Goal: Answer question/provide support

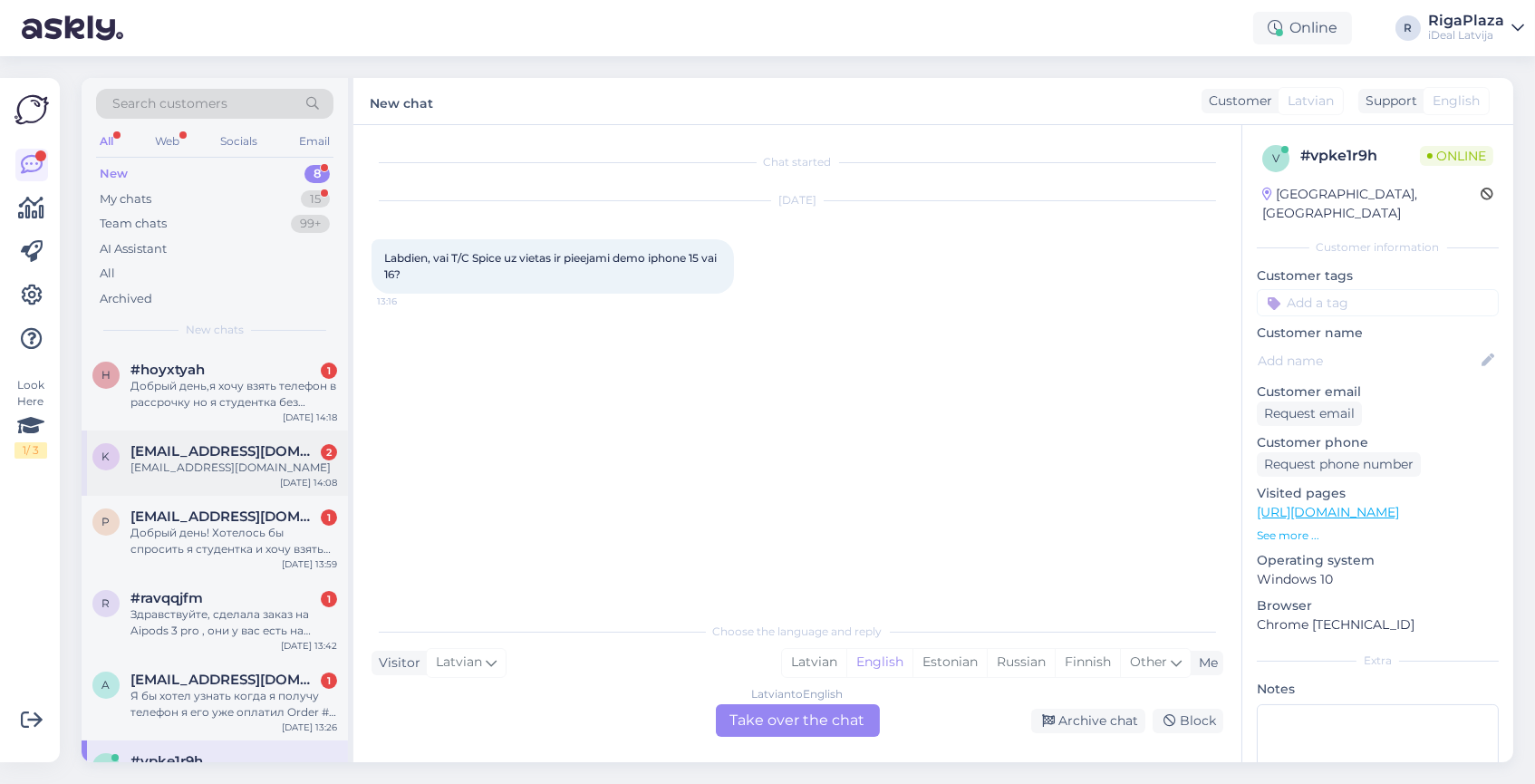
click at [198, 470] on div "k [EMAIL_ADDRESS][DOMAIN_NAME] 2 [EMAIL_ADDRESS][DOMAIN_NAME] [DATE] 14:08" at bounding box center [215, 462] width 267 height 65
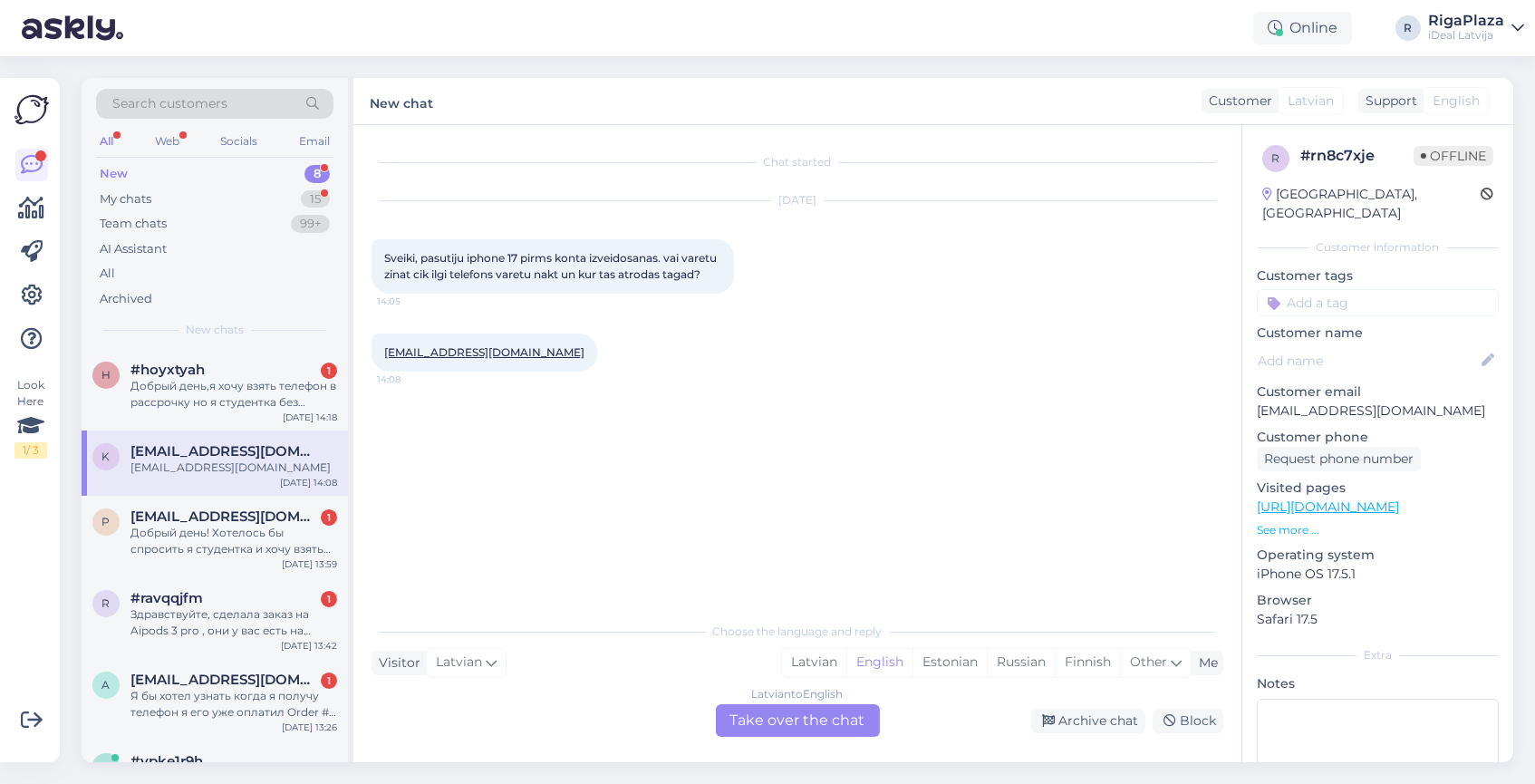
click at [764, 720] on div "Latvian to English Take over the chat" at bounding box center [797, 720] width 164 height 32
click at [765, 723] on div "Latvian to English Take over the chat" at bounding box center [797, 720] width 164 height 32
click at [916, 480] on div "Chat started [DATE] Sveiki, pasutiju iphone 17 pirms konta izveidosanas. vai va…" at bounding box center [806, 369] width 868 height 453
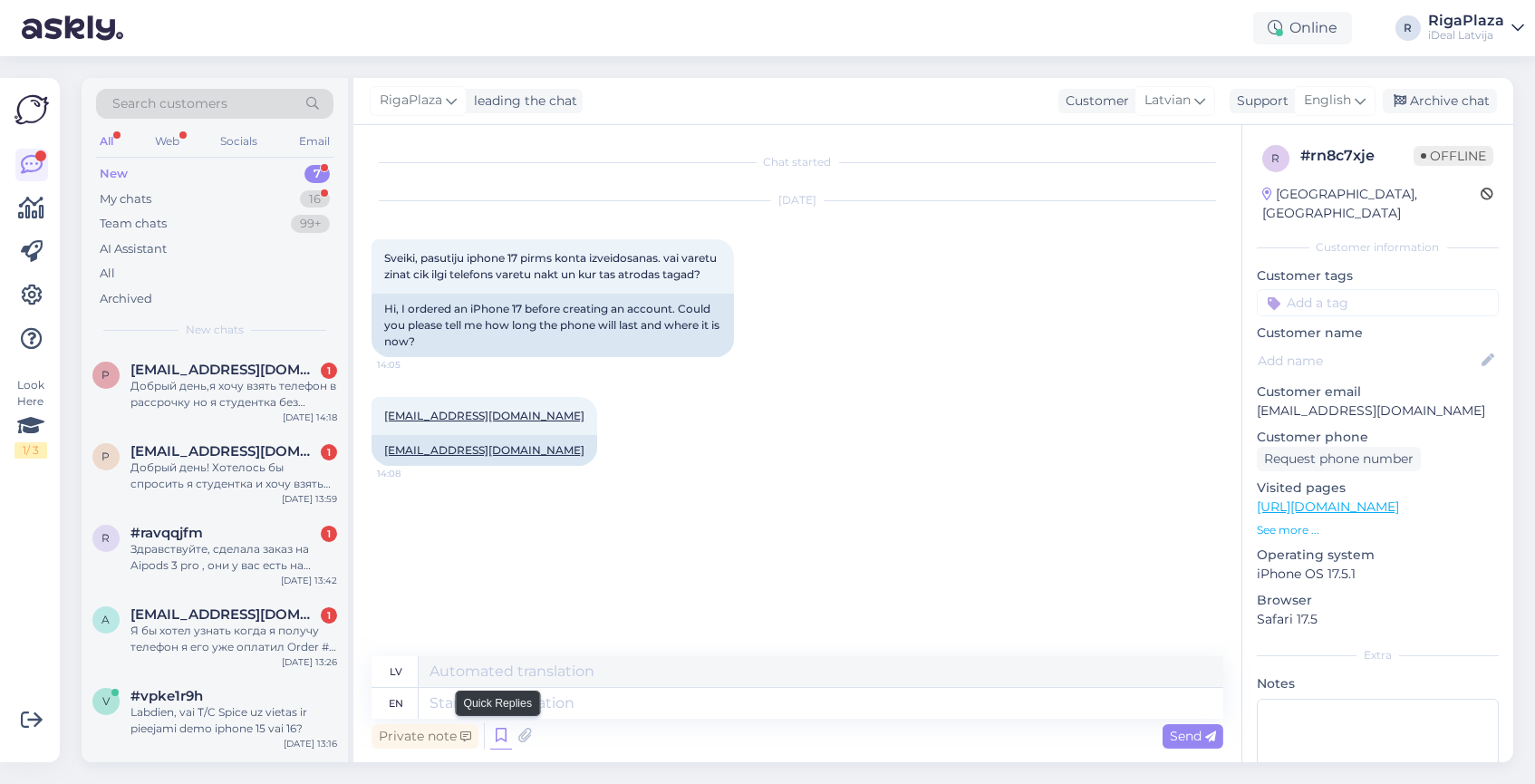
click at [492, 732] on icon at bounding box center [500, 735] width 22 height 27
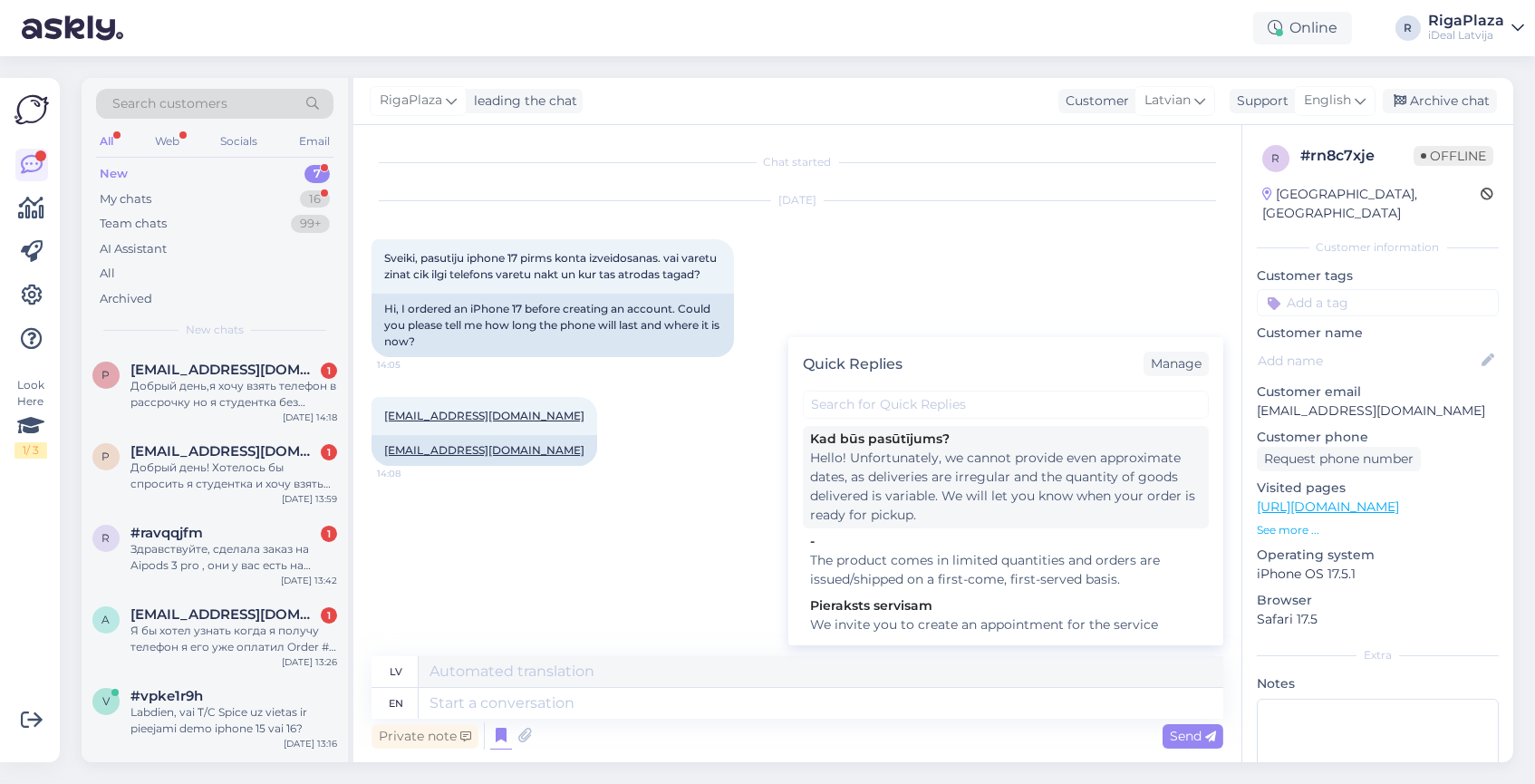
click at [949, 476] on div "Hello! Unfortunately, we cannot provide even approximate dates, as deliveries a…" at bounding box center [1005, 486] width 392 height 76
type textarea "Labdien! Diemžēl, mēs nevaram sniegt pat aptuvenus datumus, jo piegādes nāk nes…"
type textarea "Hello! Unfortunately, we cannot provide even approximate dates, as deliveries a…"
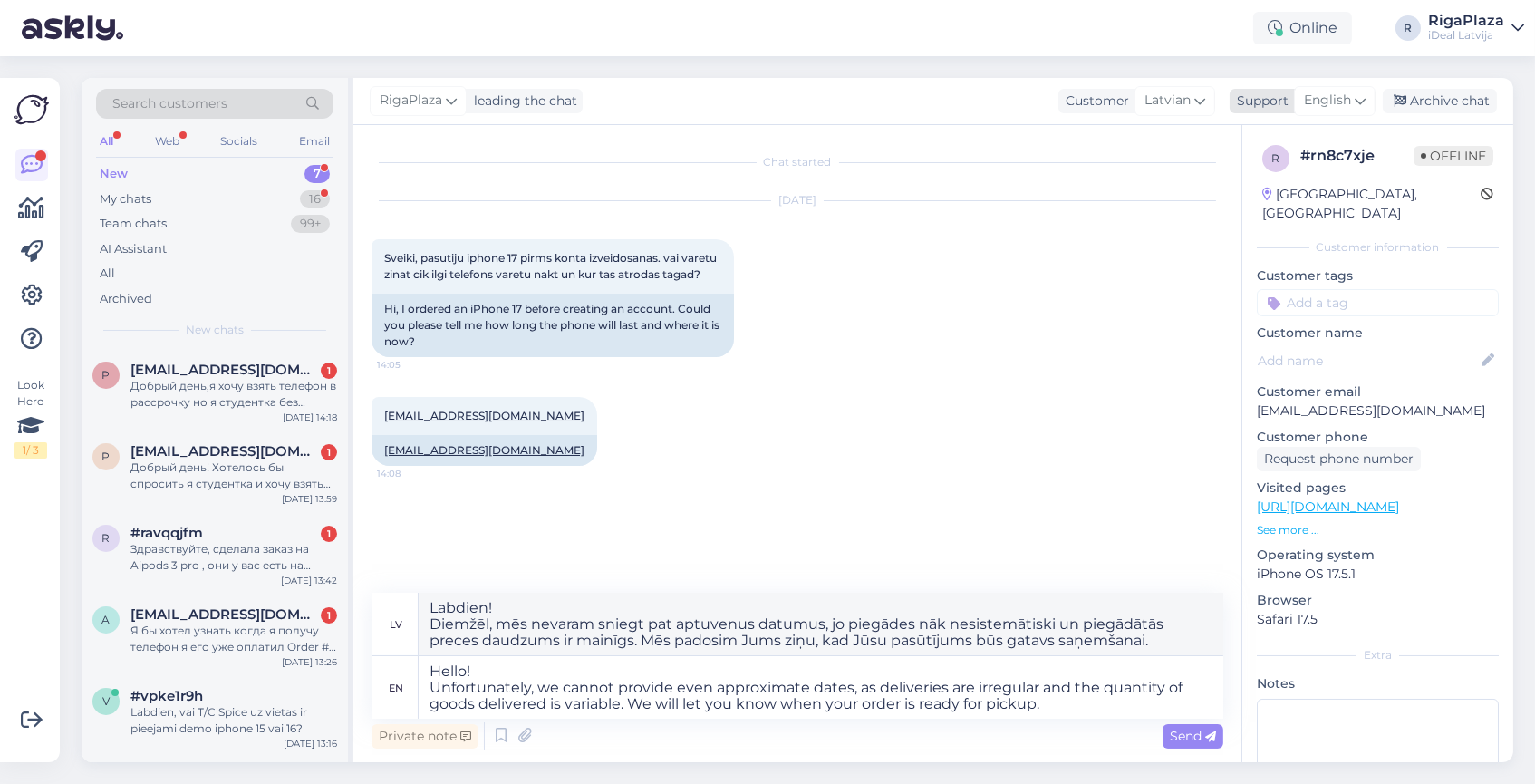
click at [1333, 95] on span "English" at bounding box center [1328, 100] width 47 height 20
click at [1265, 183] on link "Latvian" at bounding box center [1302, 181] width 200 height 29
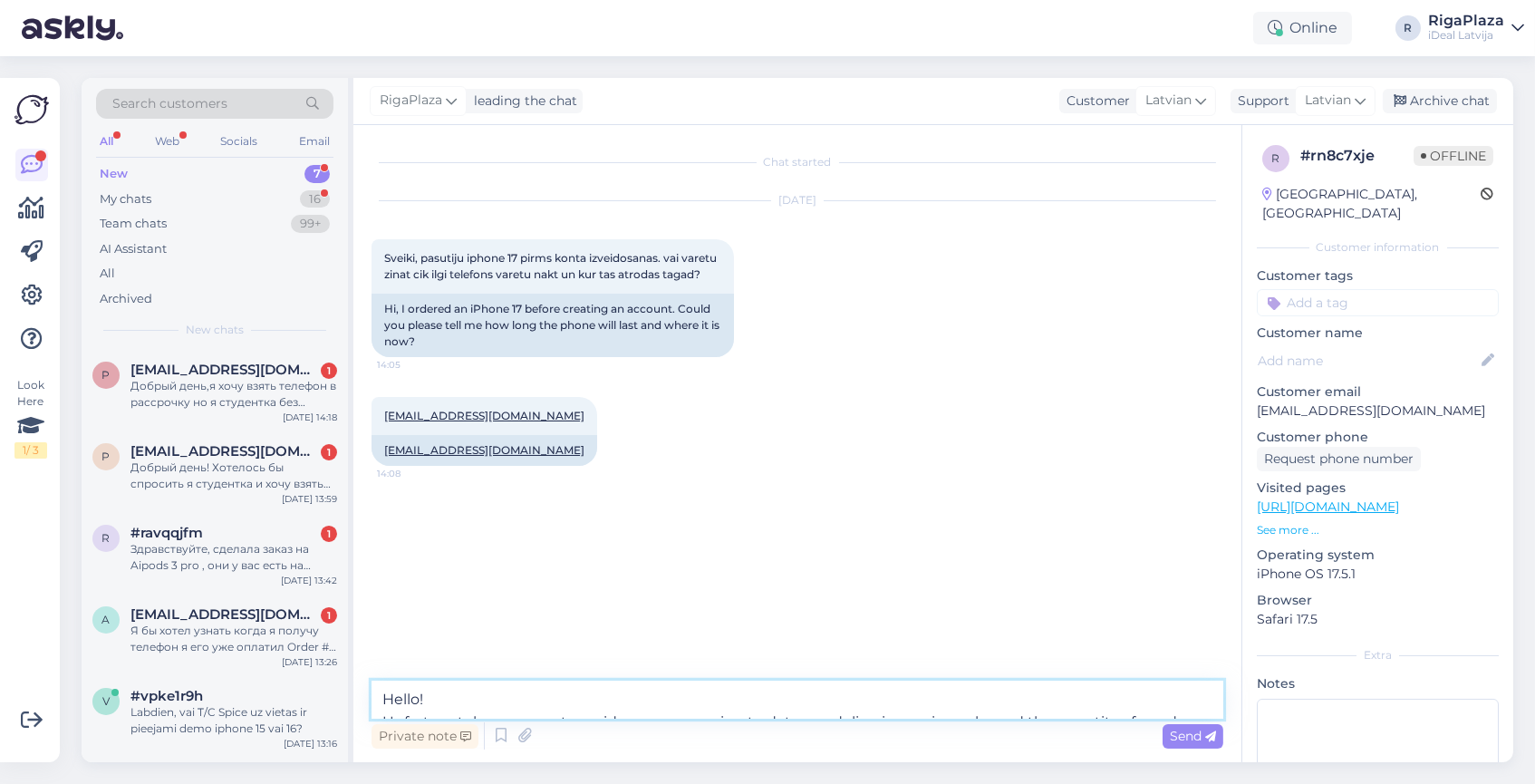
click at [517, 696] on textarea "Hello! Unfortunately, we cannot provide even approximate dates, as deliveries a…" at bounding box center [797, 699] width 851 height 38
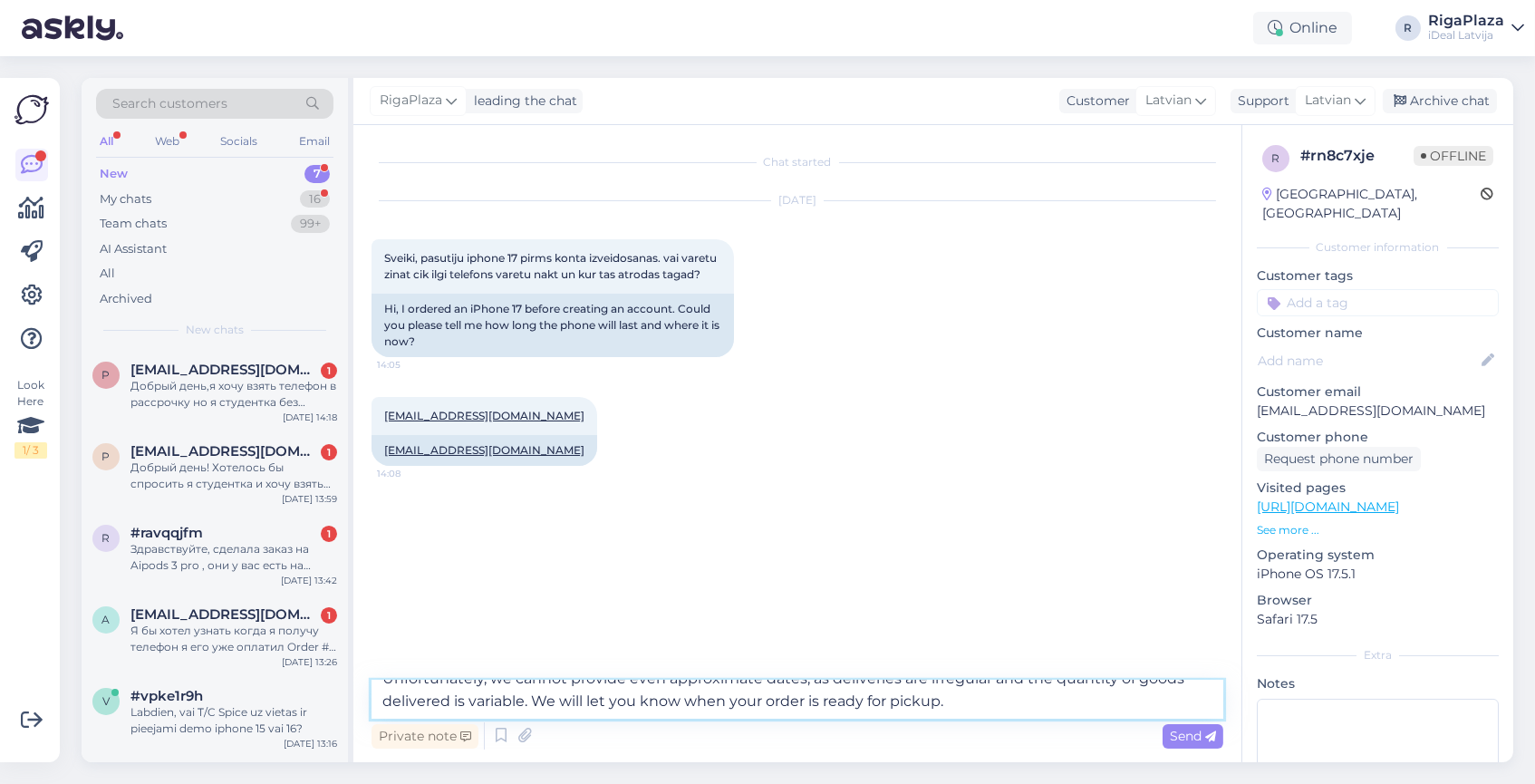
click at [988, 713] on textarea "Hello! Unfortunately, we cannot provide even approximate dates, as deliveries a…" at bounding box center [797, 699] width 851 height 38
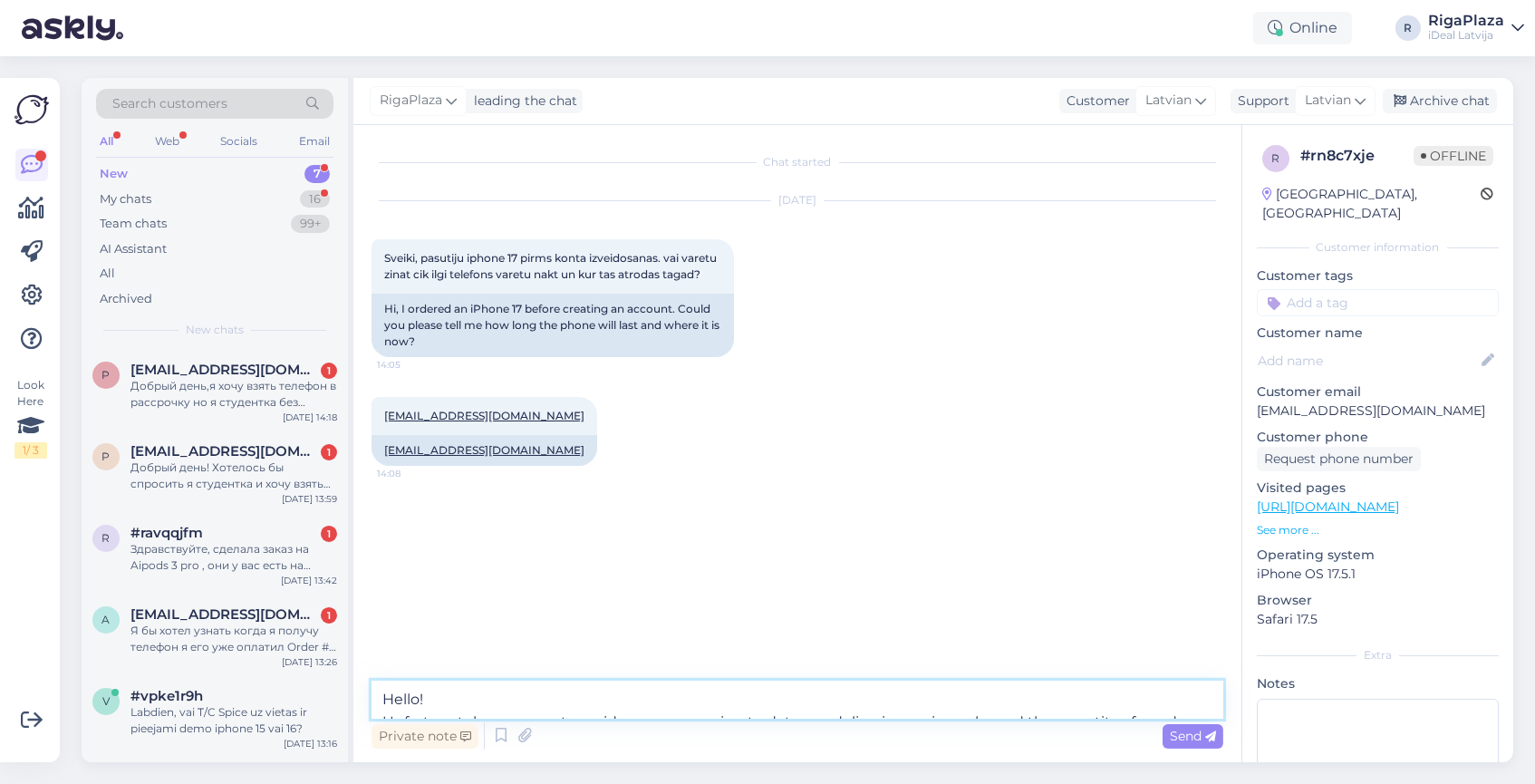
scroll to position [0, 0]
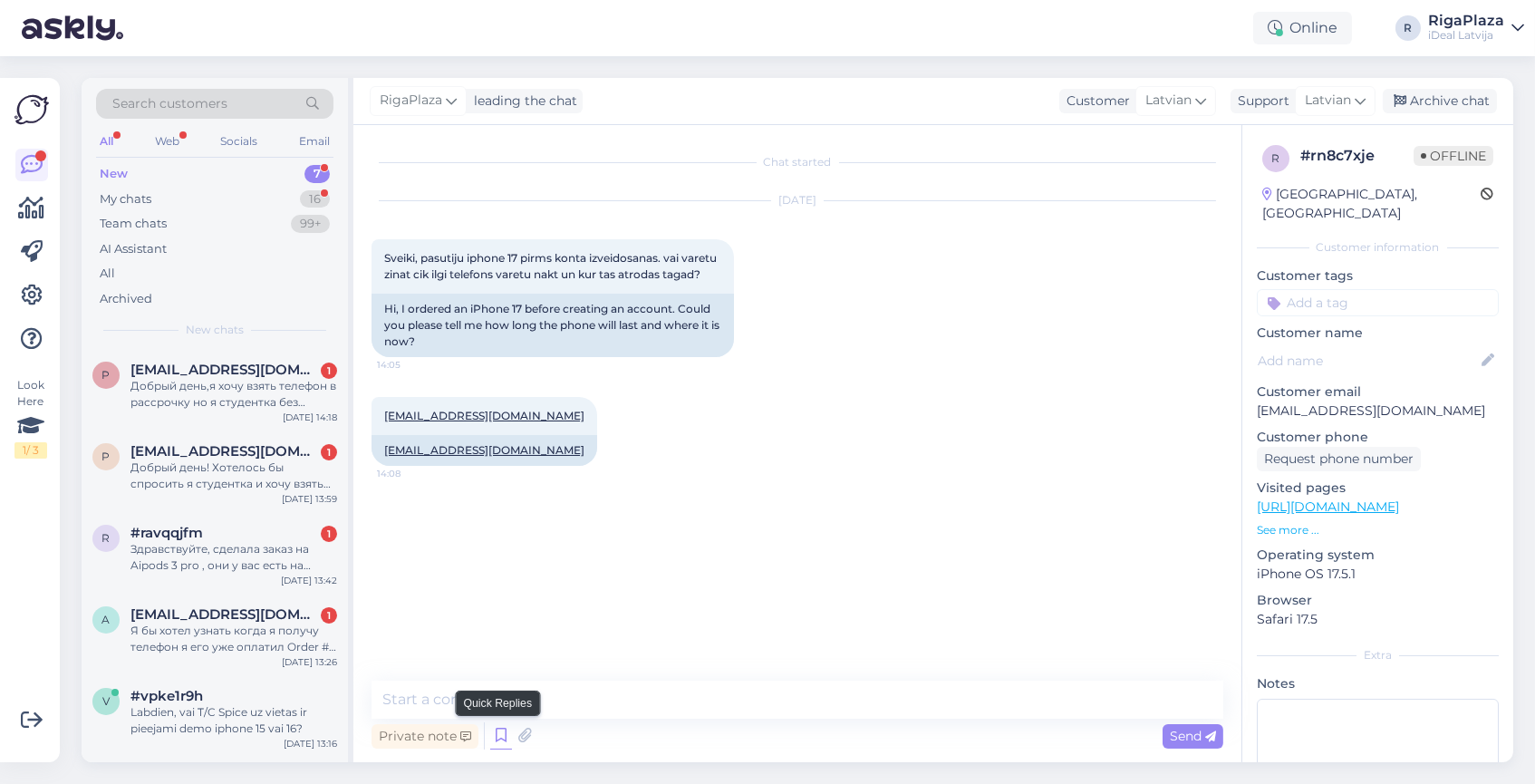
click at [492, 735] on icon at bounding box center [500, 735] width 22 height 27
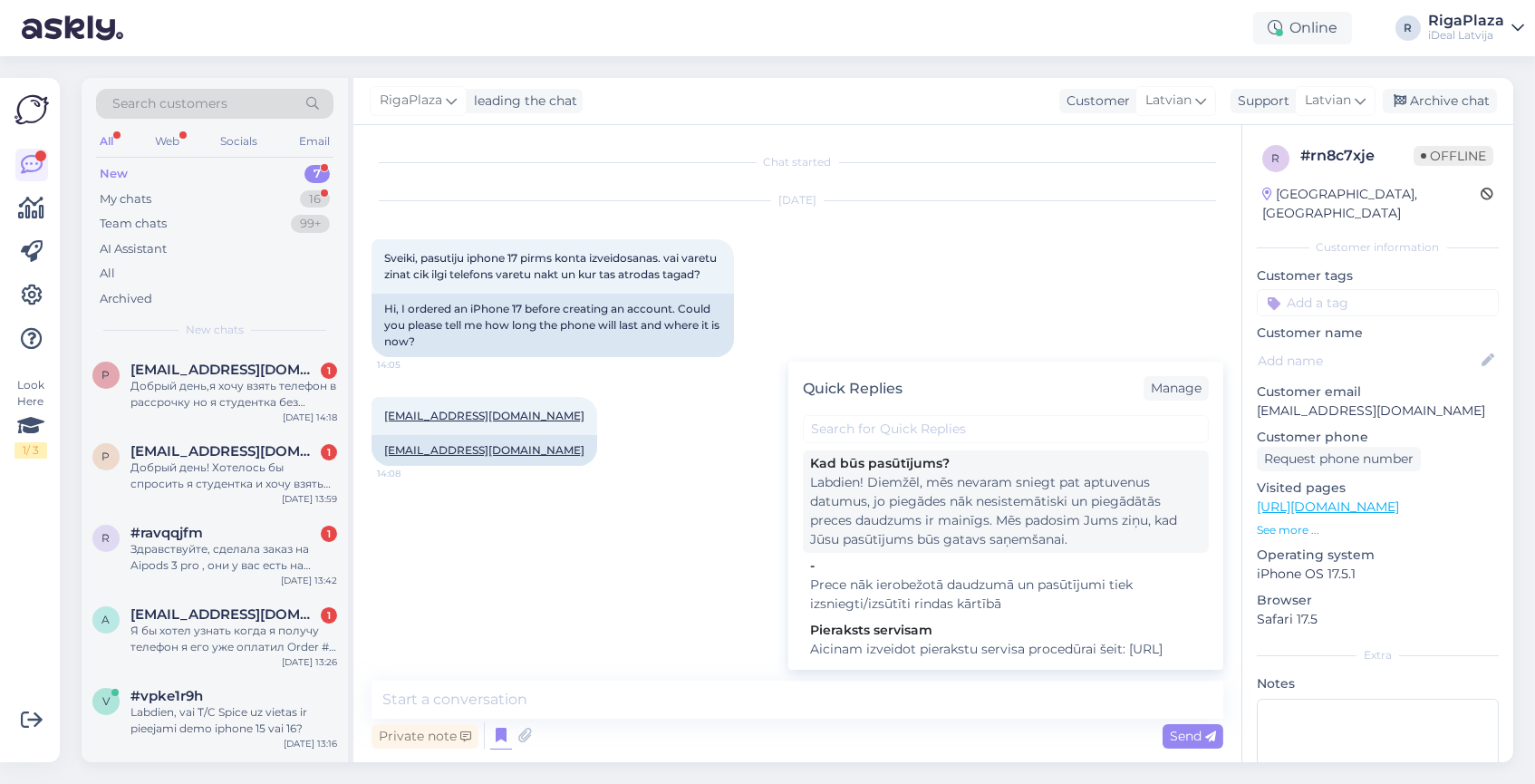
click at [974, 487] on div "Labdien! Diemžēl, mēs nevaram sniegt pat aptuvenus datumus, jo piegādes nāk nes…" at bounding box center [1005, 511] width 392 height 76
type textarea "Labdien! Diemžēl, mēs nevaram sniegt pat aptuvenus datumus, jo piegādes nāk nes…"
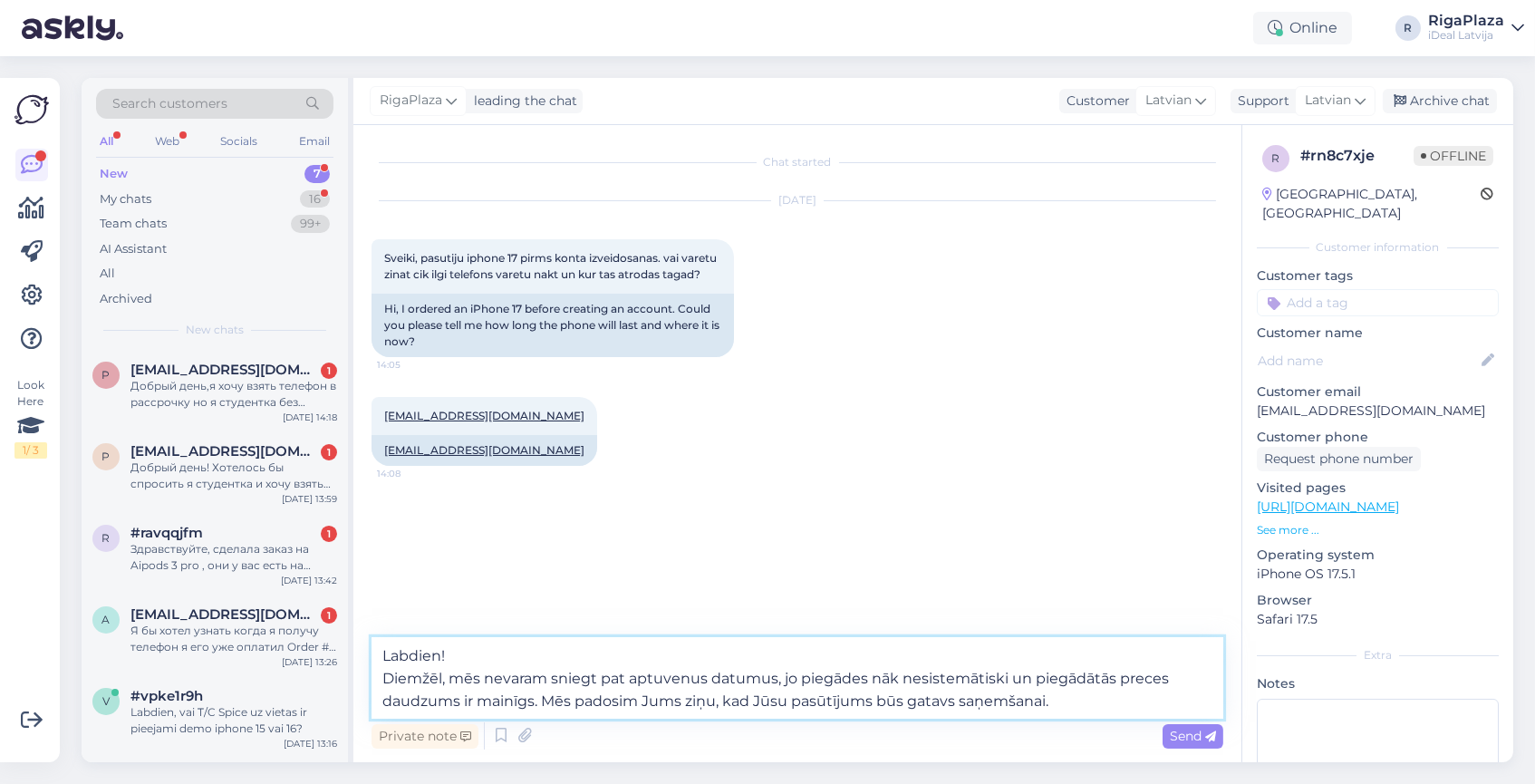
click at [1071, 706] on textarea "Labdien! Diemžēl, mēs nevaram sniegt pat aptuvenus datumus, jo piegādes nāk nes…" at bounding box center [797, 677] width 851 height 81
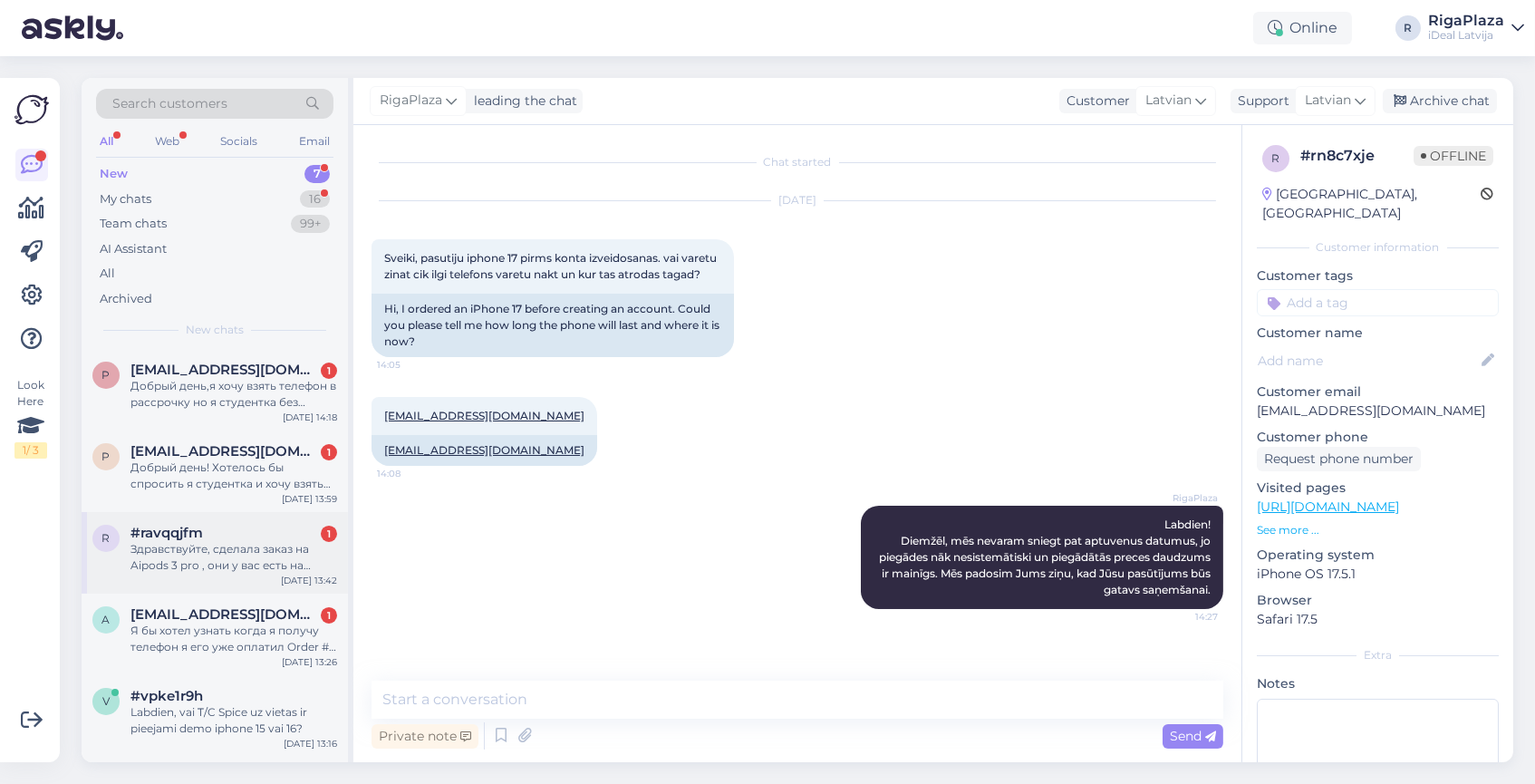
click at [199, 542] on div "Здравствуйте, сделала заказ на Aipods 3 pro , они у вас есть на месте?" at bounding box center [234, 557] width 206 height 32
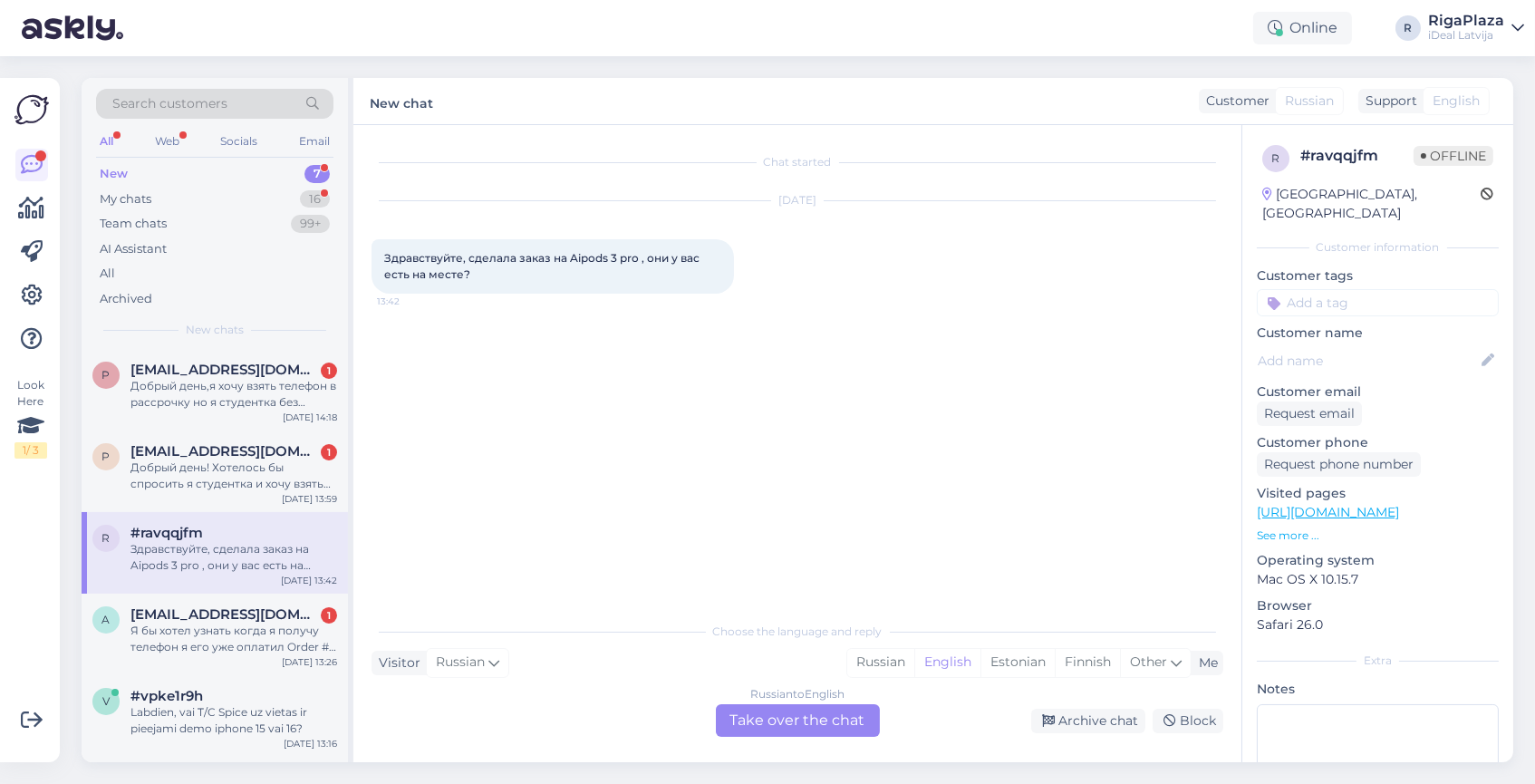
click at [807, 720] on div "Russian to English Take over the chat" at bounding box center [797, 720] width 164 height 32
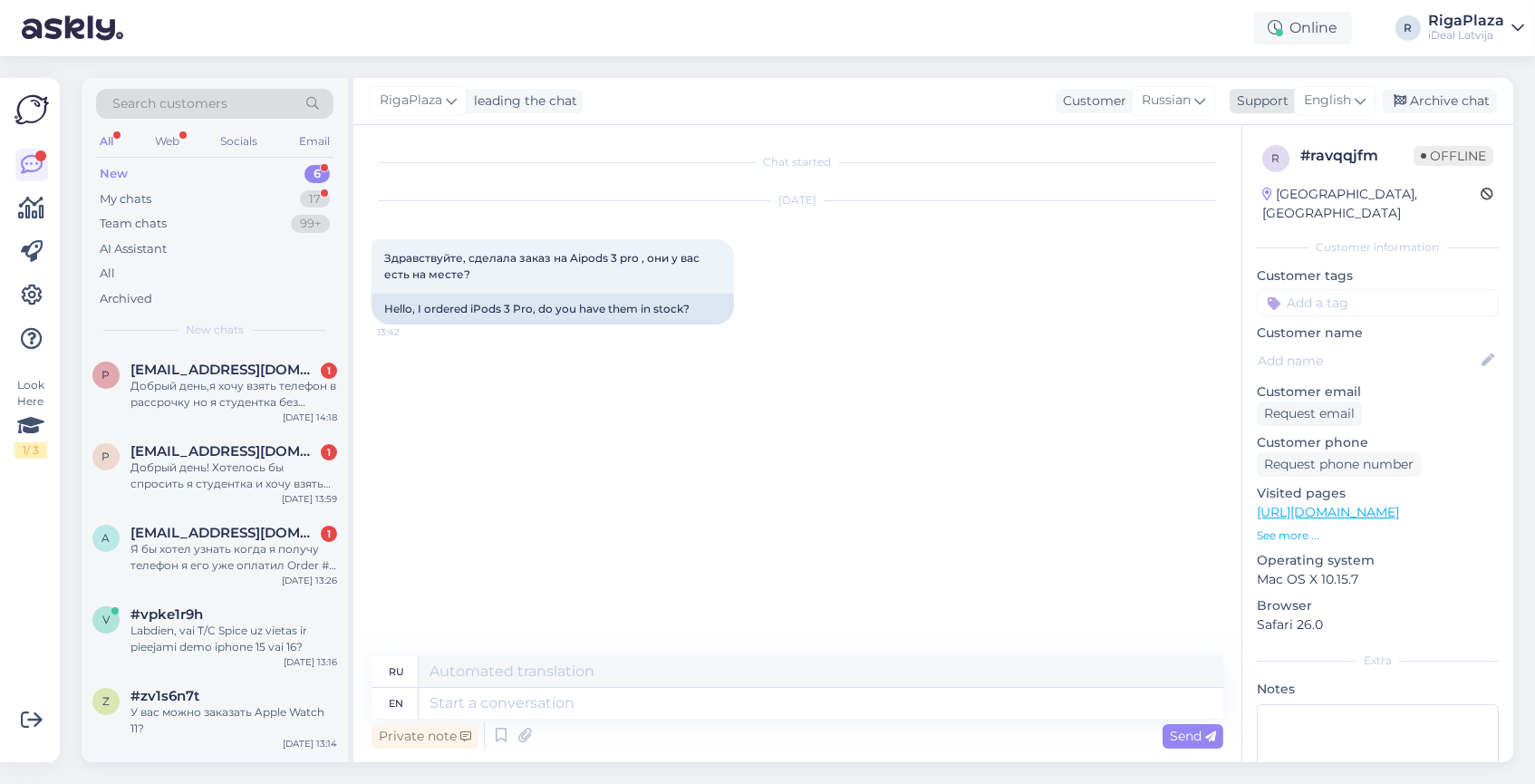
click at [1327, 92] on span "English" at bounding box center [1328, 100] width 47 height 20
click at [1265, 174] on link "Latvian" at bounding box center [1302, 181] width 200 height 29
click at [461, 709] on textarea at bounding box center [821, 703] width 805 height 31
click at [480, 701] on textarea at bounding box center [821, 703] width 805 height 31
type textarea "Sveiki,"
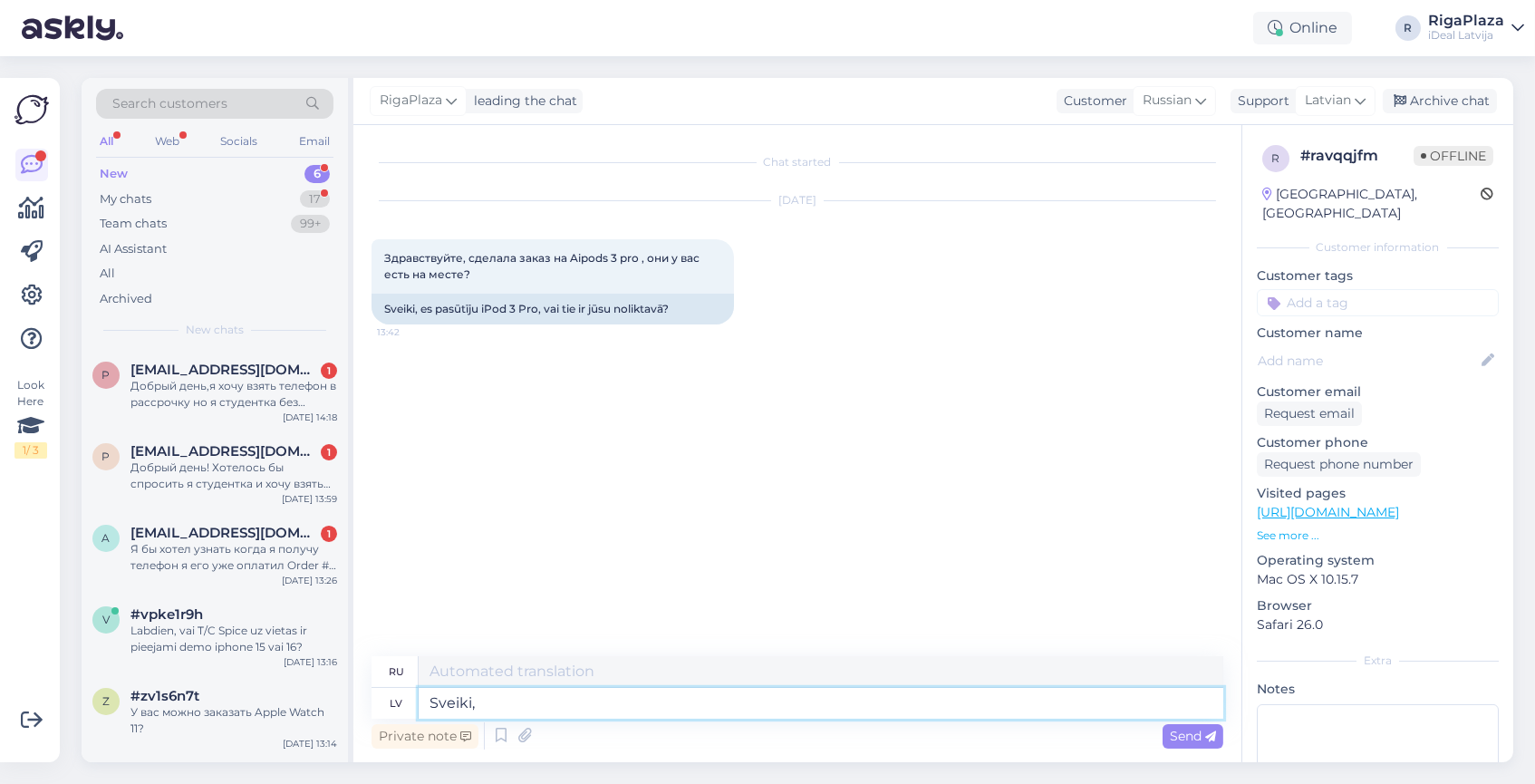
type textarea "Привет,"
type textarea "Sveiki,"
click at [503, 734] on icon at bounding box center [500, 735] width 22 height 27
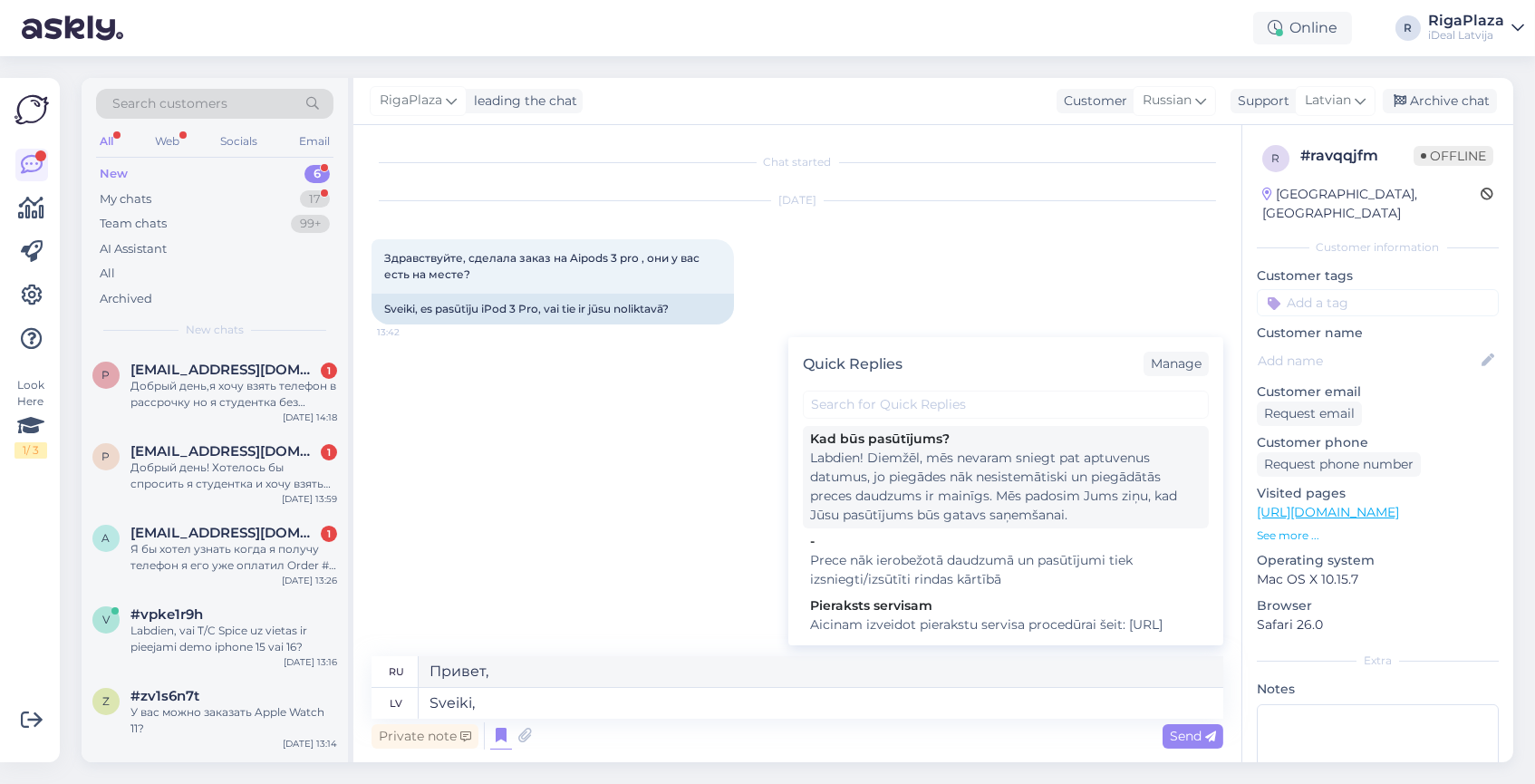
click at [895, 472] on div "Labdien! Diemžēl, mēs nevaram sniegt pat aptuvenus datumus, jo piegādes nāk nes…" at bounding box center [1005, 486] width 392 height 76
type textarea "Здравствуйте! сожалению, мы не можем указать даже приблизительные даты, так как…"
type textarea "Labdien! Diemžēl, mēs nevaram sniegt pat aptuvenus datumus, jo piegādes nāk nes…"
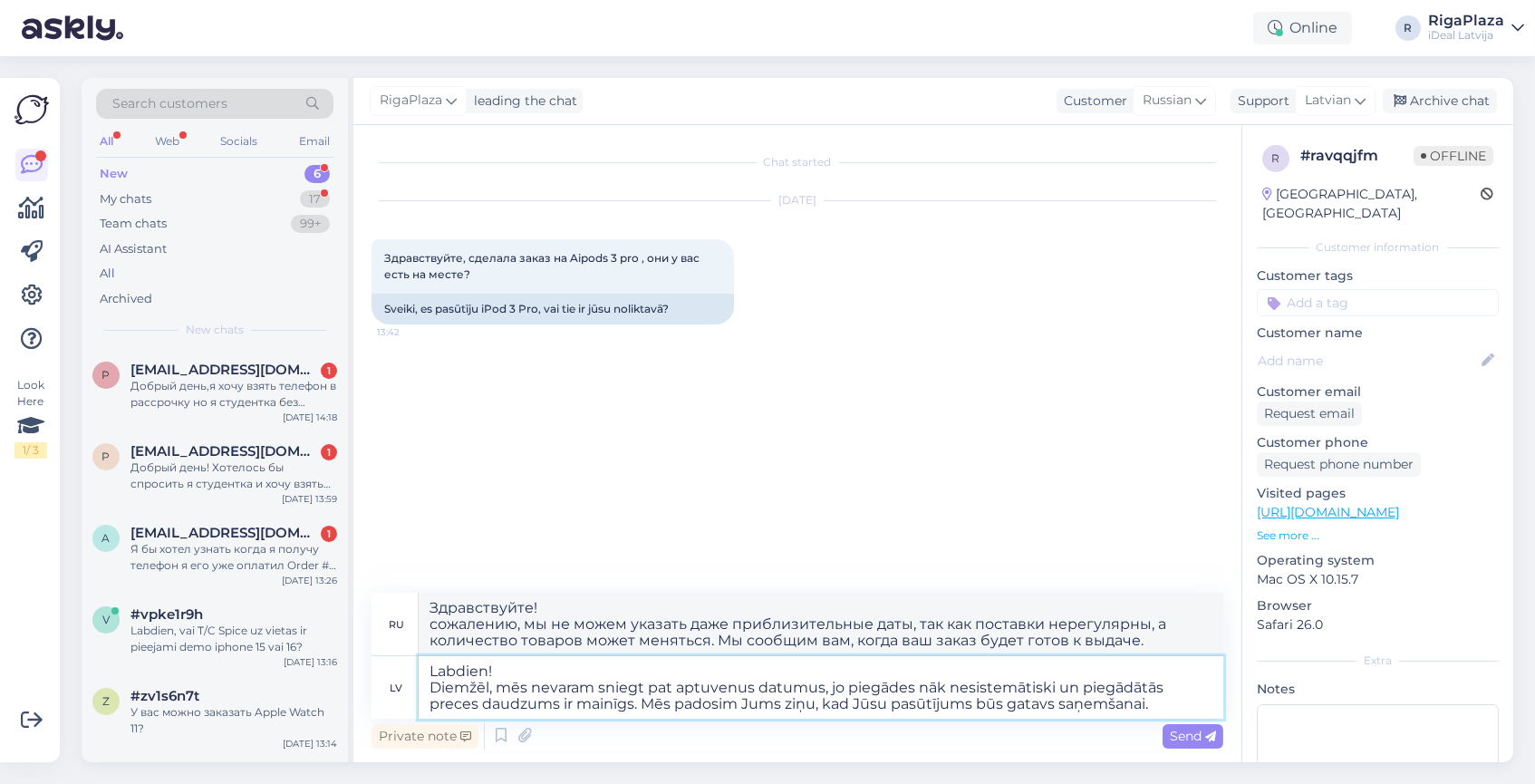
drag, startPoint x: 503, startPoint y: 680, endPoint x: 502, endPoint y: 713, distance: 33.0
click at [502, 714] on textarea "Labdien! Diemžēl, mēs nevaram sniegt pat aptuvenus datumus, jo piegādes nāk nes…" at bounding box center [821, 688] width 805 height 62
drag, startPoint x: 502, startPoint y: 698, endPoint x: 506, endPoint y: 607, distance: 91.1
click at [506, 606] on div "ru Здравствуйте! сожалению, мы не можем указать даже приблизительные даты, так …" at bounding box center [797, 655] width 851 height 126
click at [498, 666] on textarea "Labdien! Diemžēl, mēs nevaram sniegt pat aptuvenus datumus, jo piegādes nāk nes…" at bounding box center [821, 688] width 805 height 62
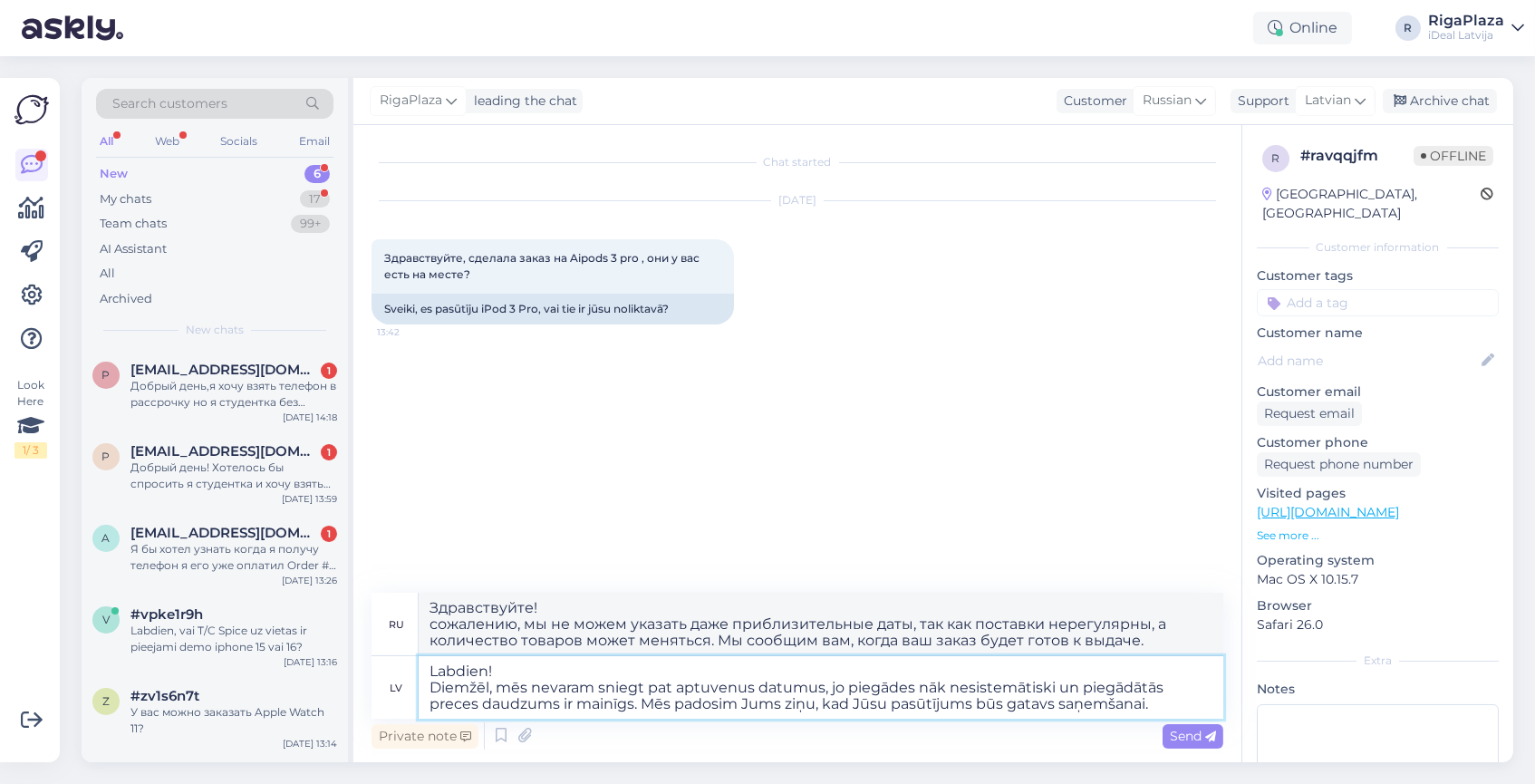
click at [1148, 693] on textarea "Labdien! Diemžēl, mēs nevaram sniegt pat aptuvenus datumus, jo piegādes nāk nes…" at bounding box center [821, 688] width 805 height 62
click at [1132, 707] on textarea "Labdien! Diemžēl, mēs nevaram sniegt pat aptuvenus datumus, jo piegādes nāk nes…" at bounding box center [821, 688] width 805 height 62
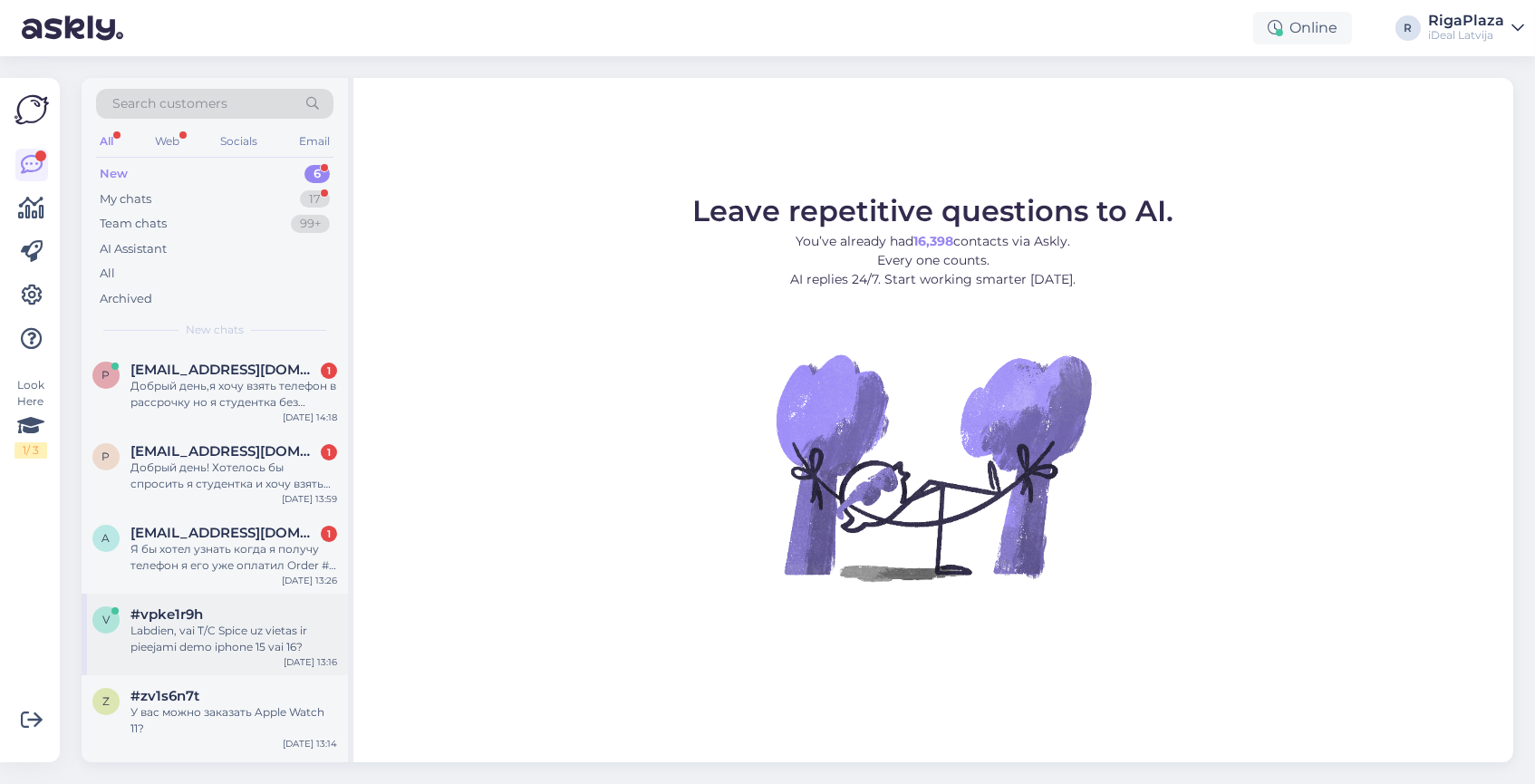
click at [172, 608] on span "#vpke1r9h" at bounding box center [166, 614] width 73 height 16
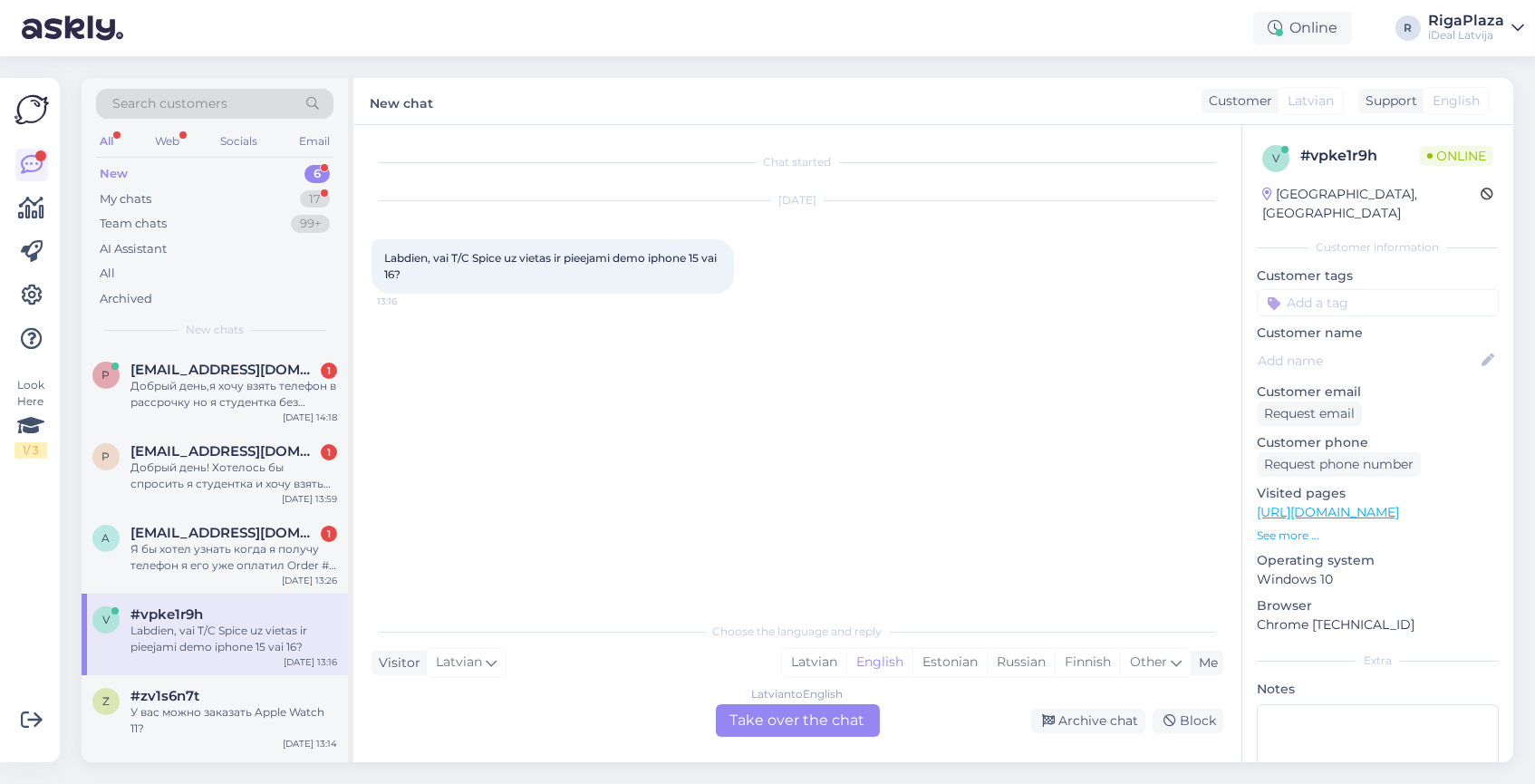
click at [759, 723] on div "Latvian to English Take over the chat" at bounding box center [797, 720] width 164 height 32
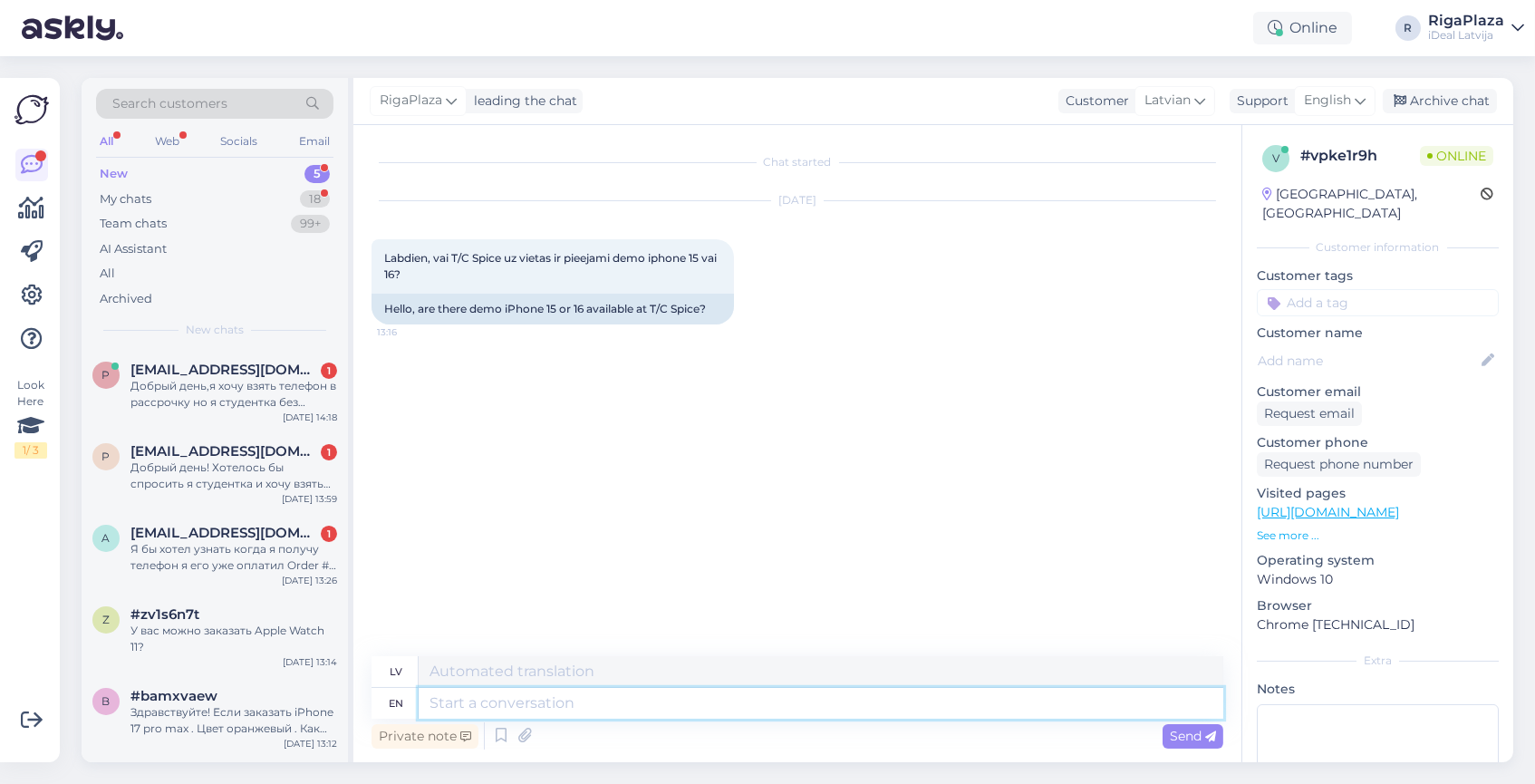
click at [619, 698] on textarea at bounding box center [821, 703] width 805 height 31
click at [1314, 94] on span "English" at bounding box center [1328, 100] width 47 height 20
type input "[GEOGRAPHIC_DATA]"
click at [1325, 181] on link "Latvian" at bounding box center [1302, 181] width 200 height 29
click at [476, 699] on textarea at bounding box center [797, 699] width 851 height 38
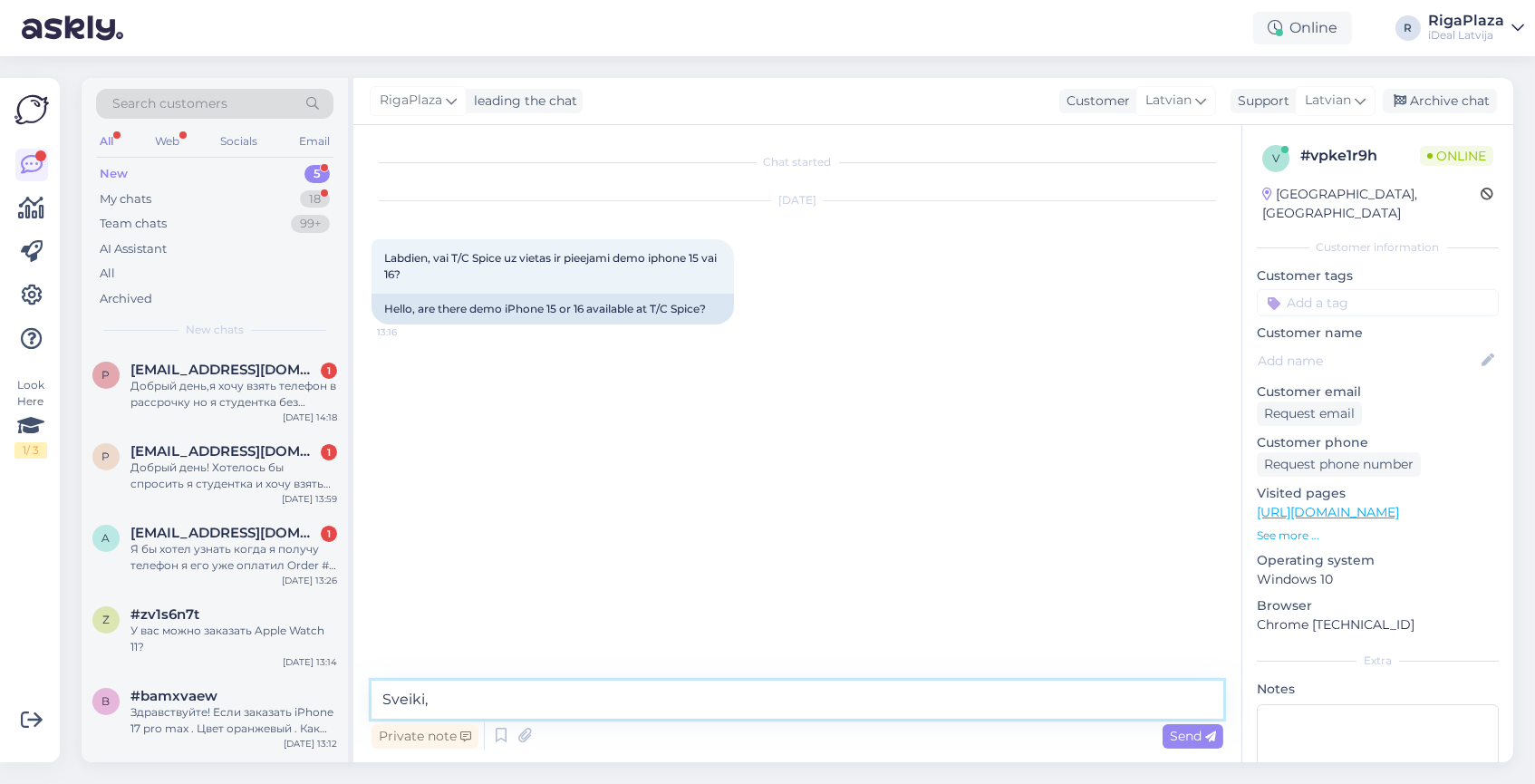
click at [485, 684] on textarea "Sveiki," at bounding box center [797, 699] width 851 height 38
click at [468, 715] on textarea "Sveiki," at bounding box center [797, 699] width 851 height 38
paste textarea "[URL][DOMAIN_NAME]"
click at [490, 688] on textarea "Sveiki, Spicē ir pieejams : [URL][DOMAIN_NAME]" at bounding box center [797, 699] width 851 height 38
click at [556, 702] on textarea "Sveiki, Spicē ir pieejams : [URL][DOMAIN_NAME]" at bounding box center [797, 699] width 851 height 38
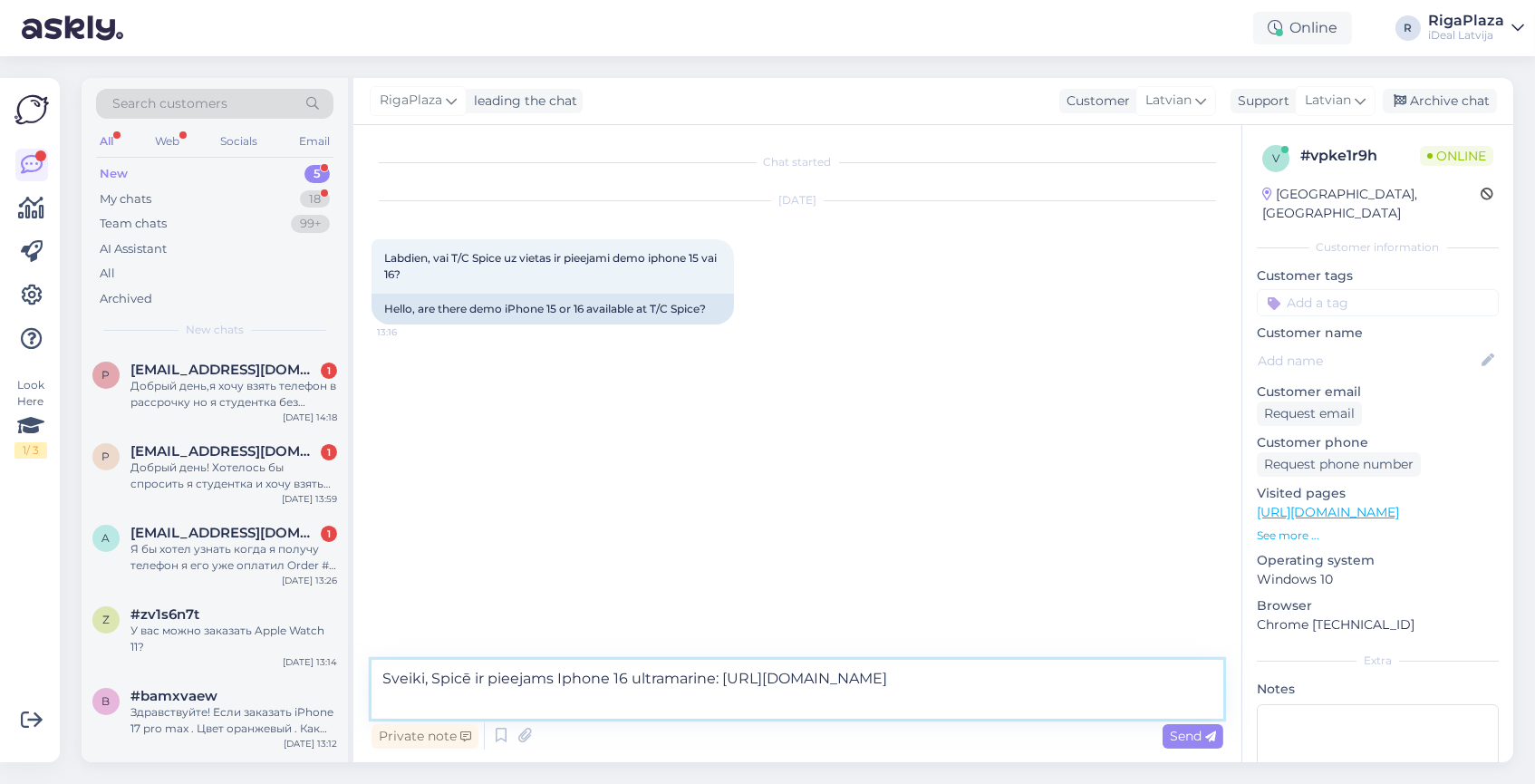
type textarea "Sveiki, Spicē ir pieejams Iphone 16 ultramarine : [URL][DOMAIN_NAME]"
